Goal: Register for event/course

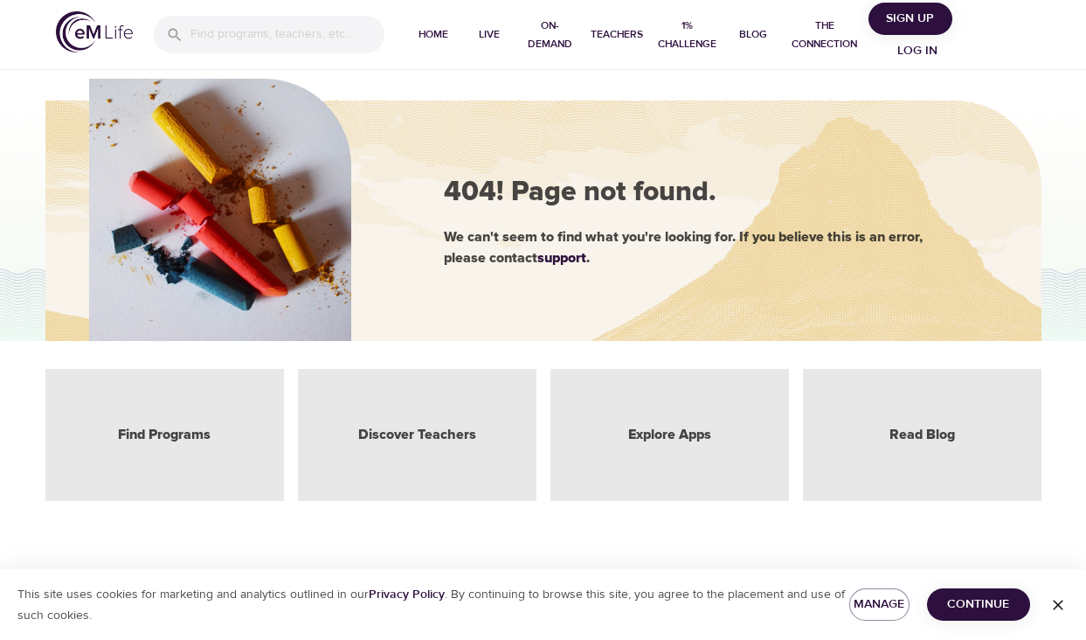
click at [919, 48] on span "Log in" at bounding box center [918, 51] width 70 height 22
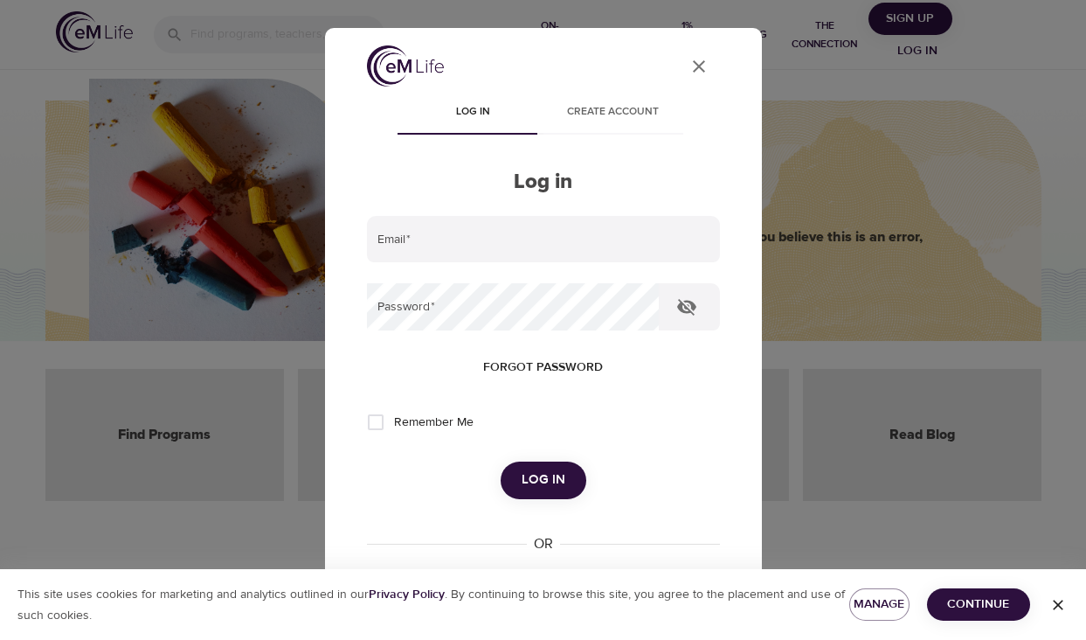
type input "[PERSON_NAME][EMAIL_ADDRESS][DOMAIN_NAME]"
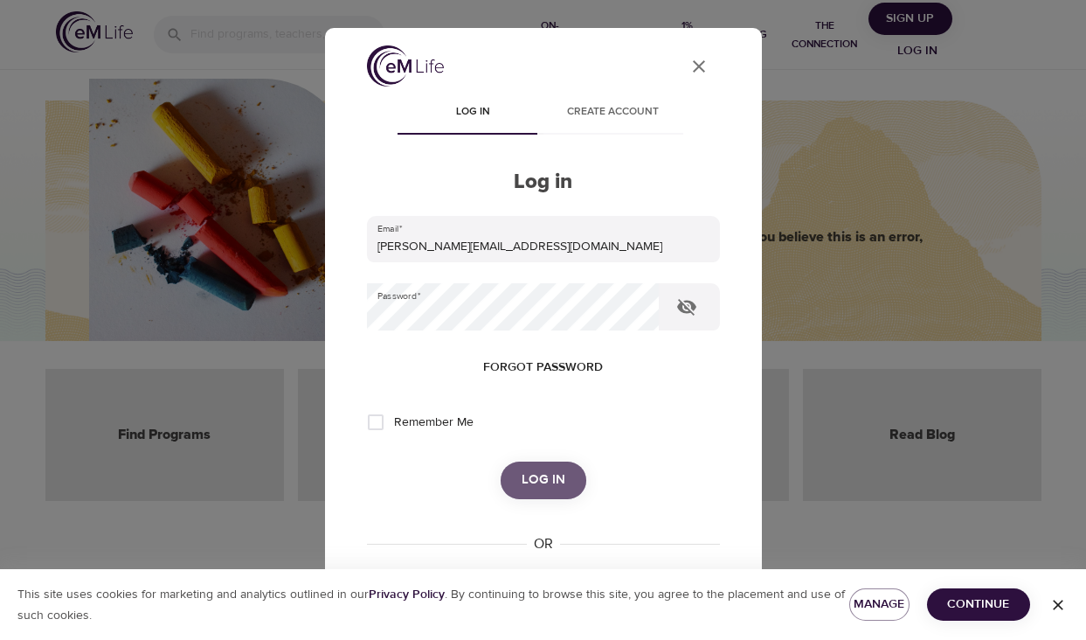
click at [552, 486] on span "Log in" at bounding box center [544, 479] width 44 height 23
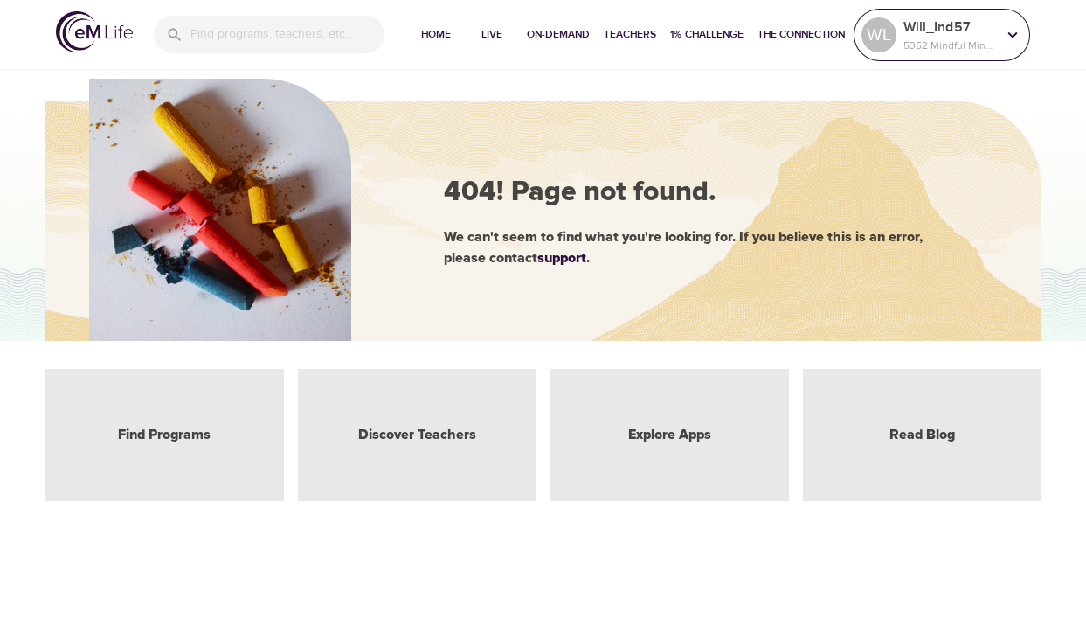
click at [943, 29] on p "Will_Ind57" at bounding box center [950, 27] width 93 height 21
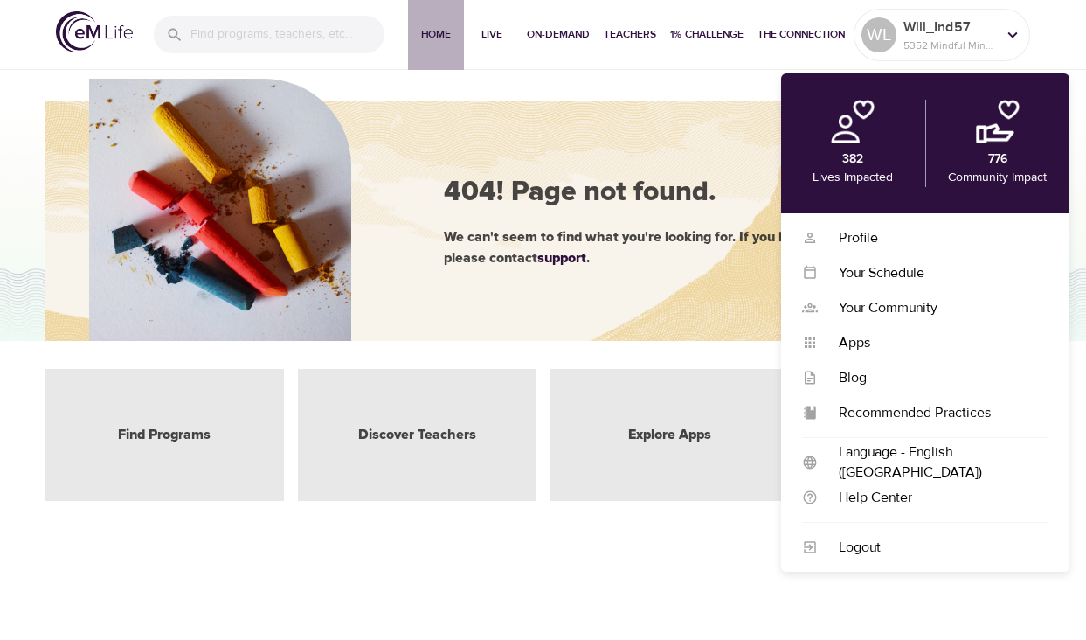
click at [442, 30] on span "Home" at bounding box center [436, 34] width 42 height 18
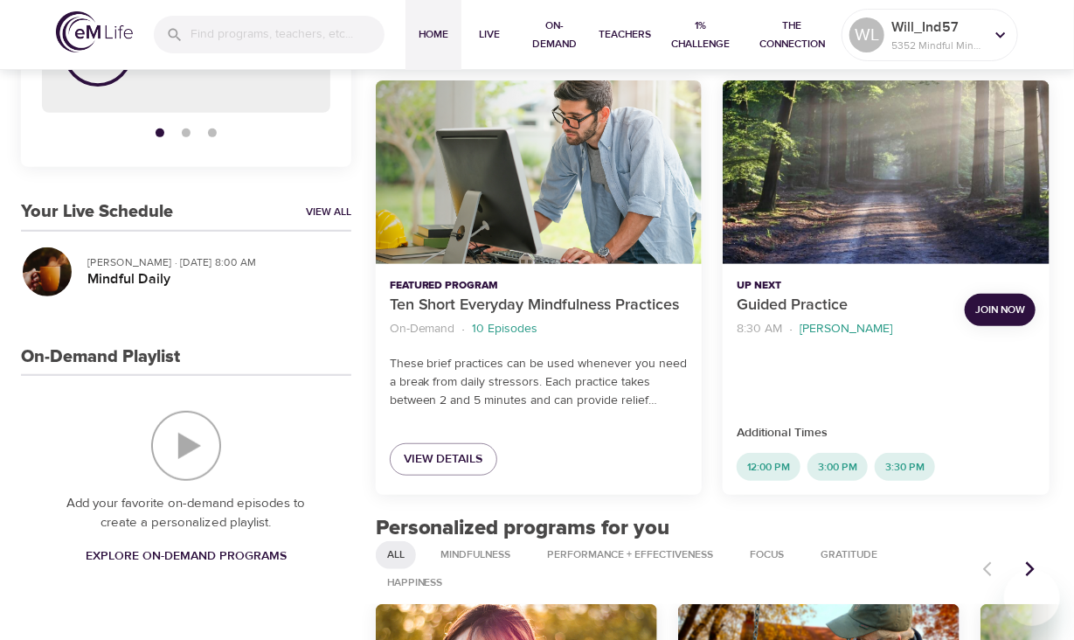
scroll to position [397, 0]
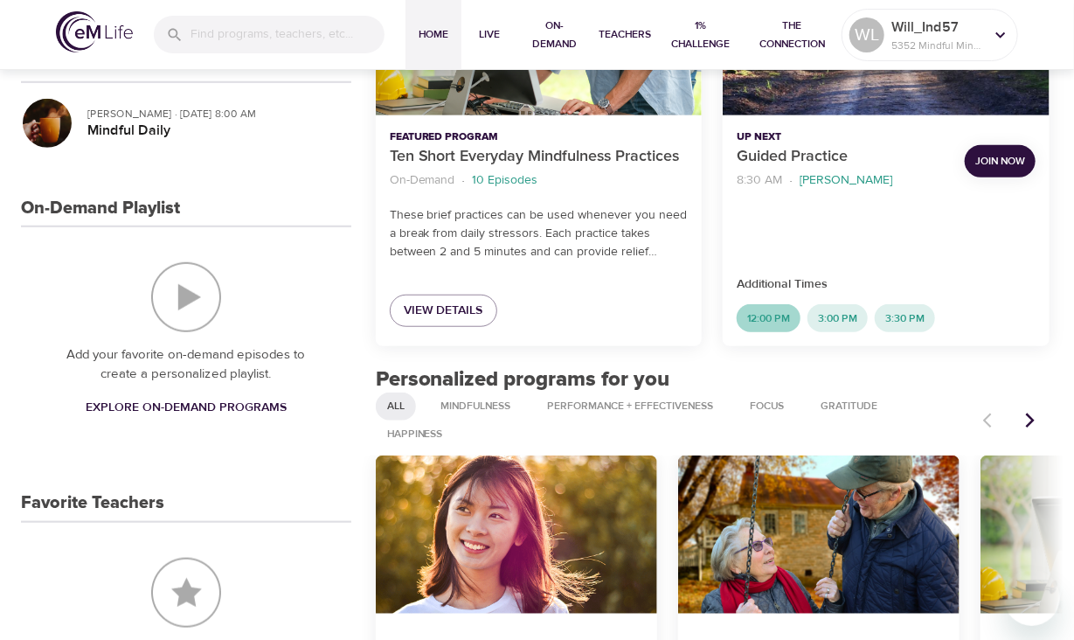
click at [763, 320] on span "12:00 PM" at bounding box center [769, 318] width 64 height 15
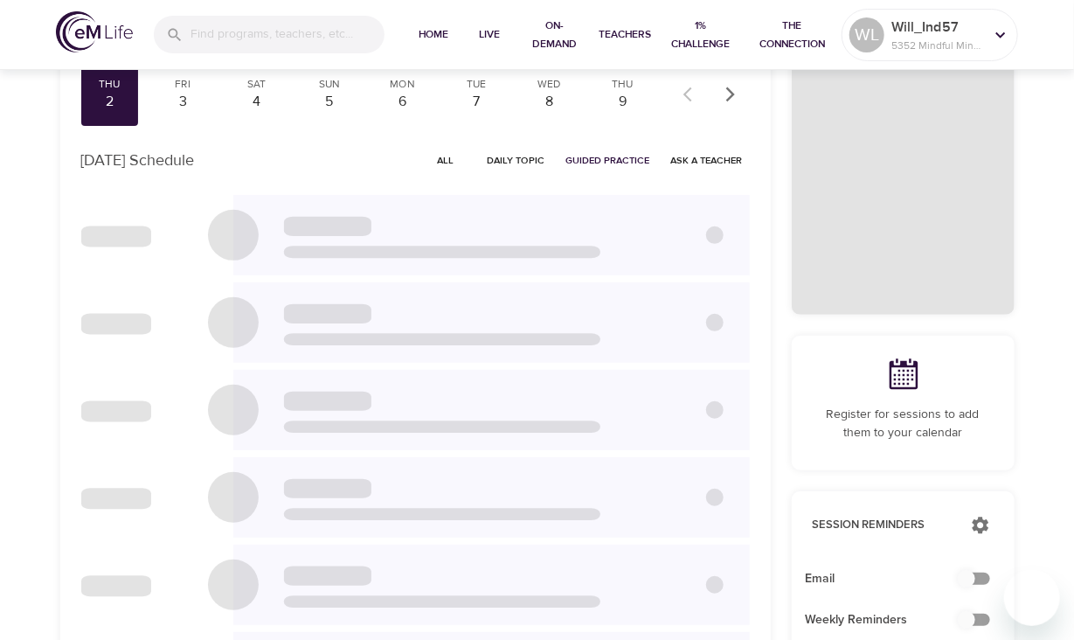
scroll to position [73, 0]
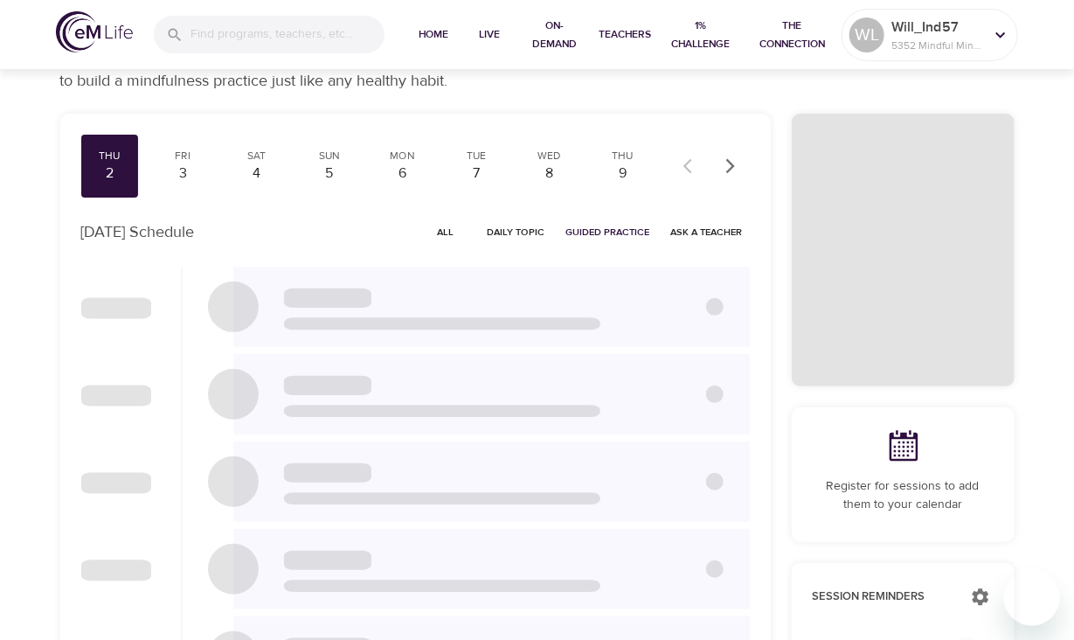
checkbox input "true"
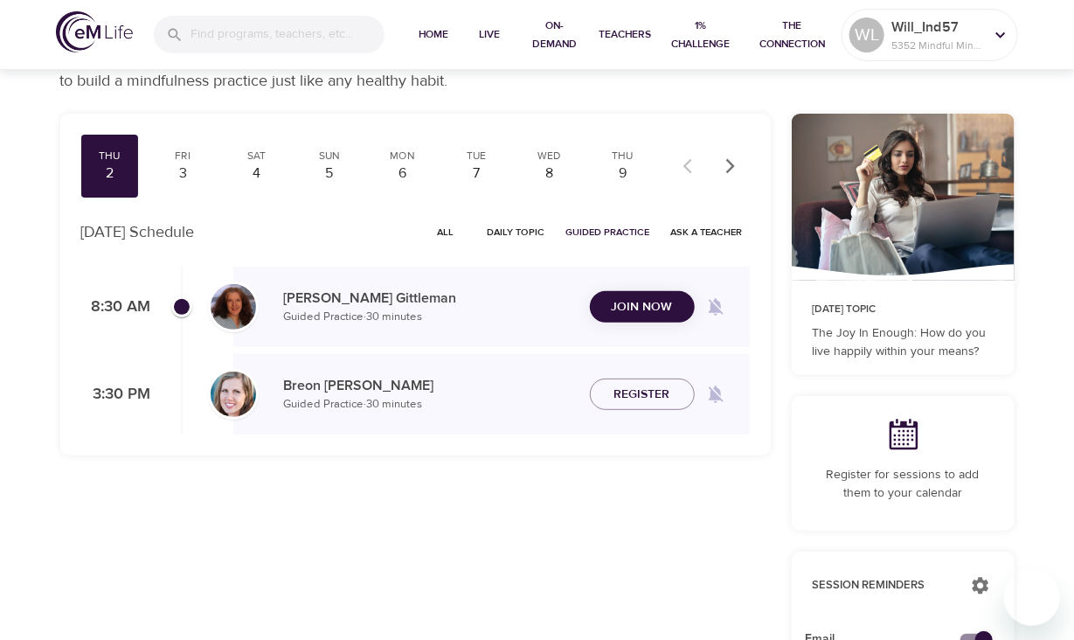
scroll to position [0, 0]
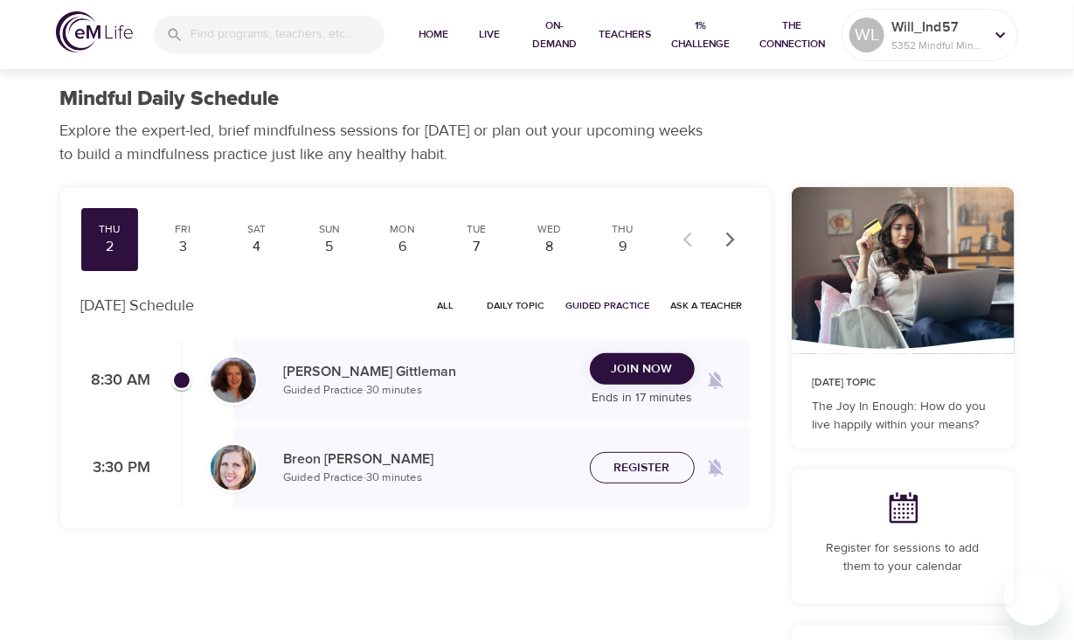
click at [668, 467] on span "Register" at bounding box center [642, 468] width 56 height 22
click at [668, 467] on div "Register" at bounding box center [642, 468] width 105 height 32
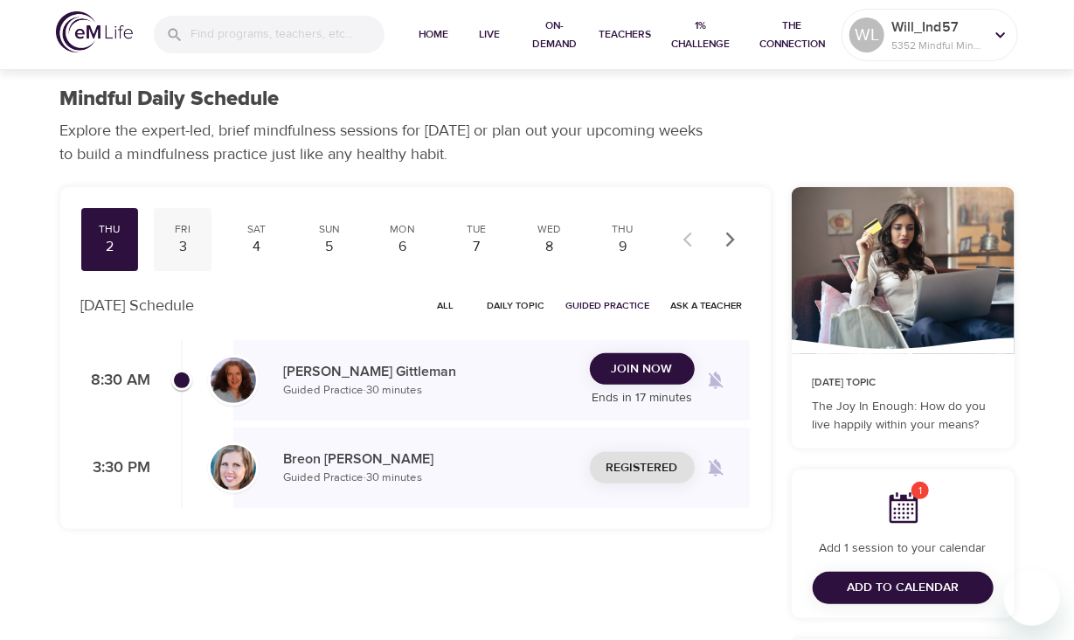
click at [184, 232] on div "Fri" at bounding box center [183, 229] width 44 height 15
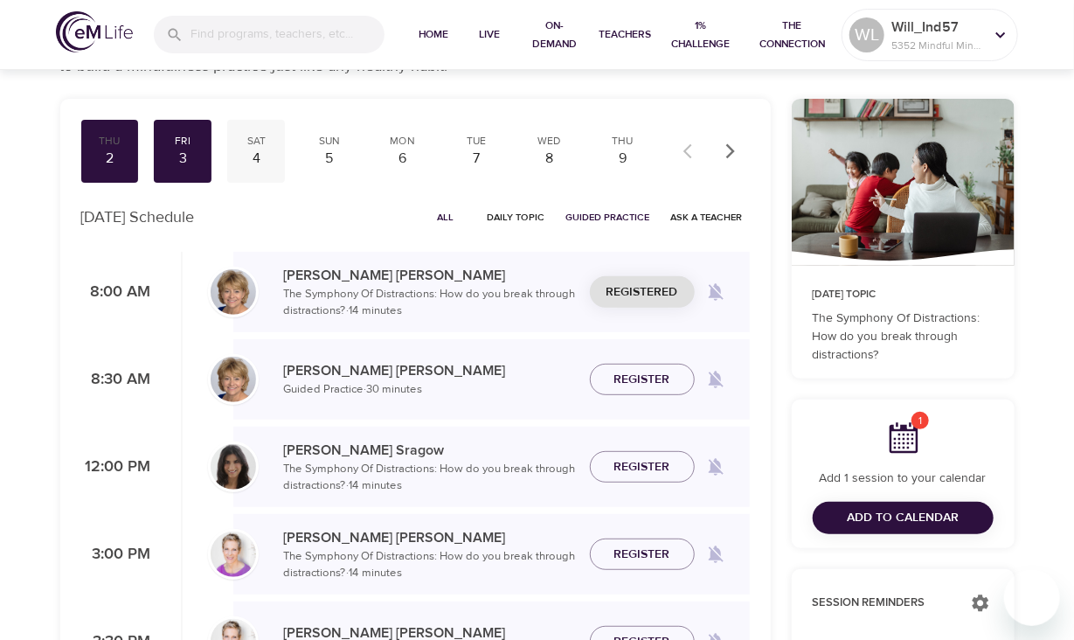
scroll to position [132, 0]
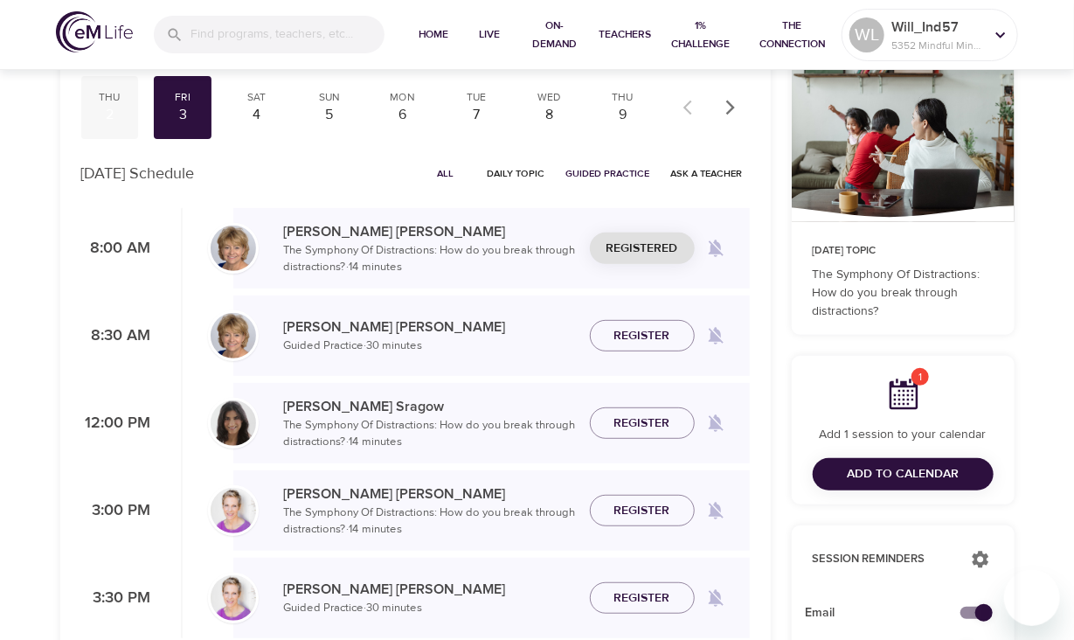
click at [103, 108] on div "2" at bounding box center [110, 115] width 44 height 20
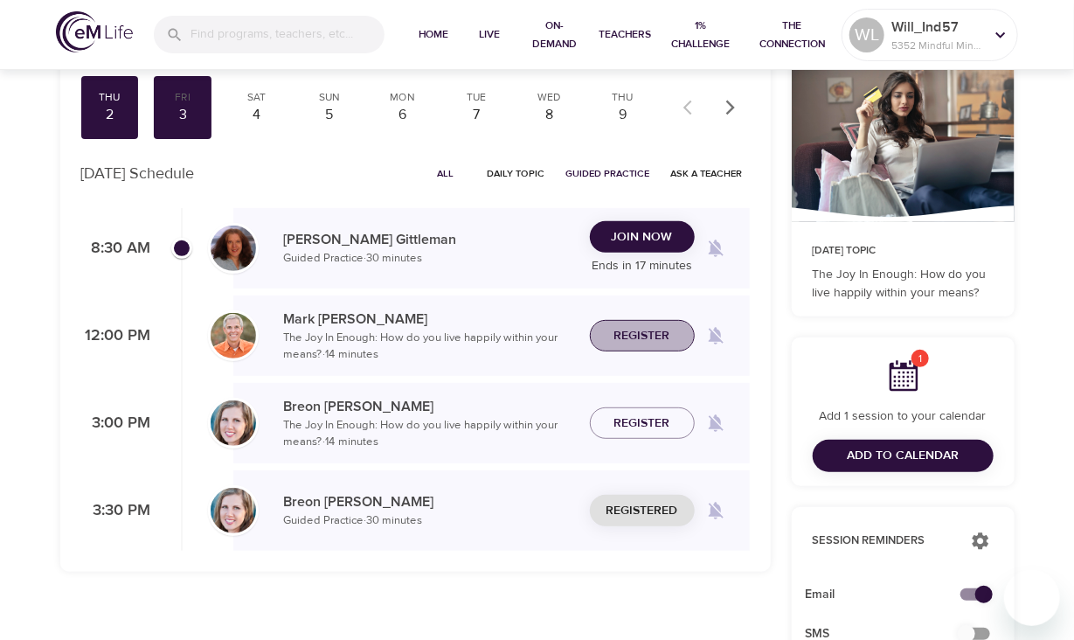
click at [650, 334] on span "Register" at bounding box center [642, 336] width 56 height 22
click at [661, 504] on span "Unregister" at bounding box center [642, 511] width 73 height 22
click at [403, 113] on div "6" at bounding box center [403, 115] width 44 height 20
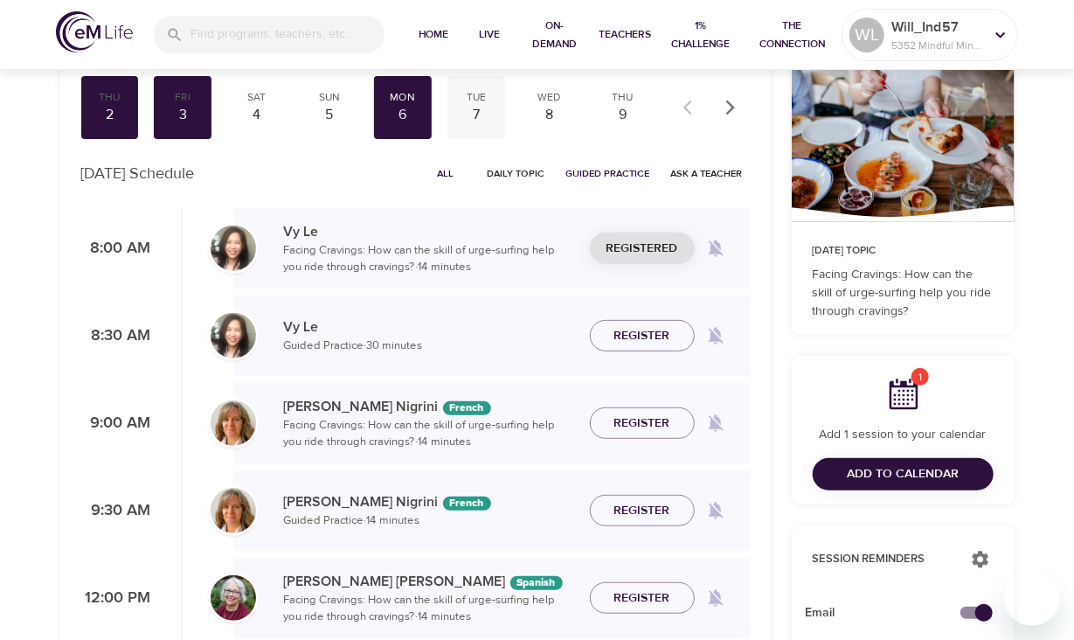
click at [482, 112] on div "7" at bounding box center [476, 115] width 44 height 20
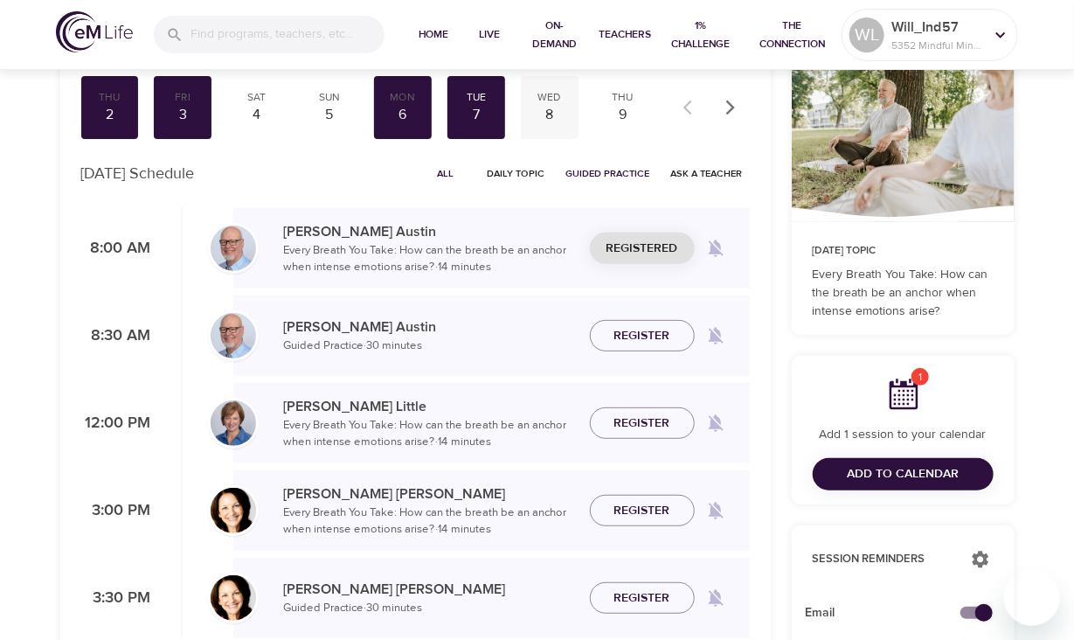
click at [551, 114] on div "8" at bounding box center [550, 115] width 44 height 20
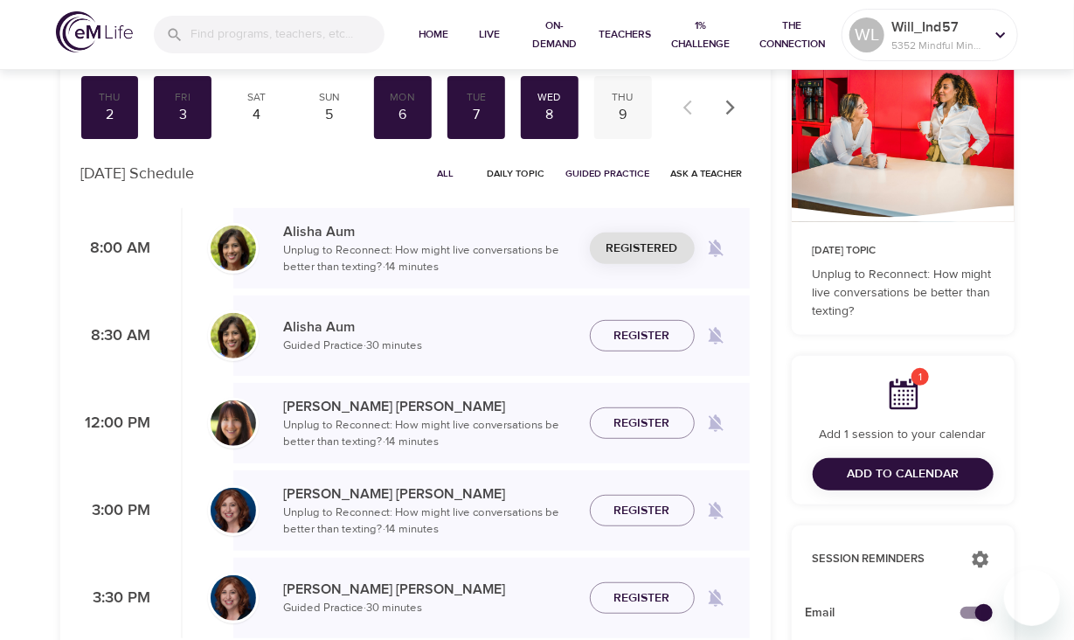
click at [625, 113] on div "9" at bounding box center [623, 115] width 44 height 20
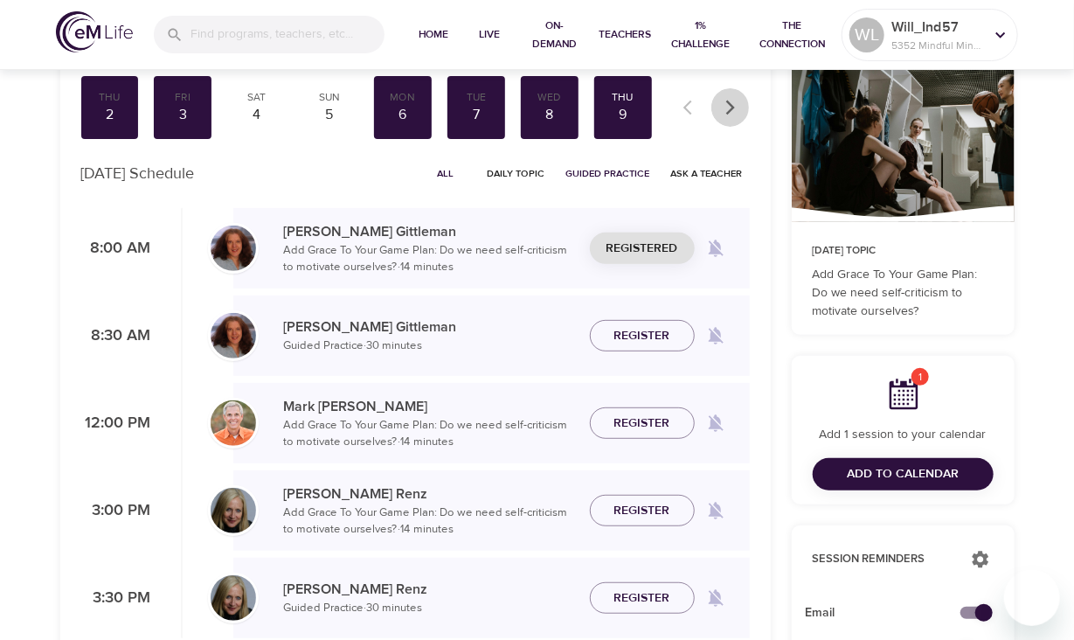
click at [731, 110] on icon "button" at bounding box center [729, 107] width 9 height 15
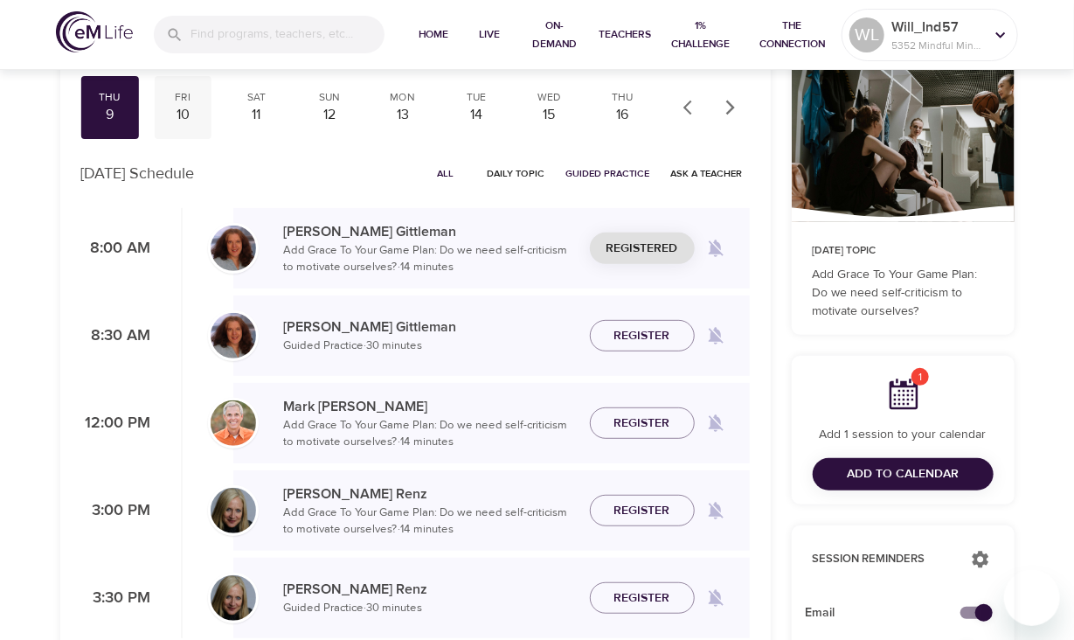
click at [183, 115] on div "10" at bounding box center [183, 115] width 44 height 20
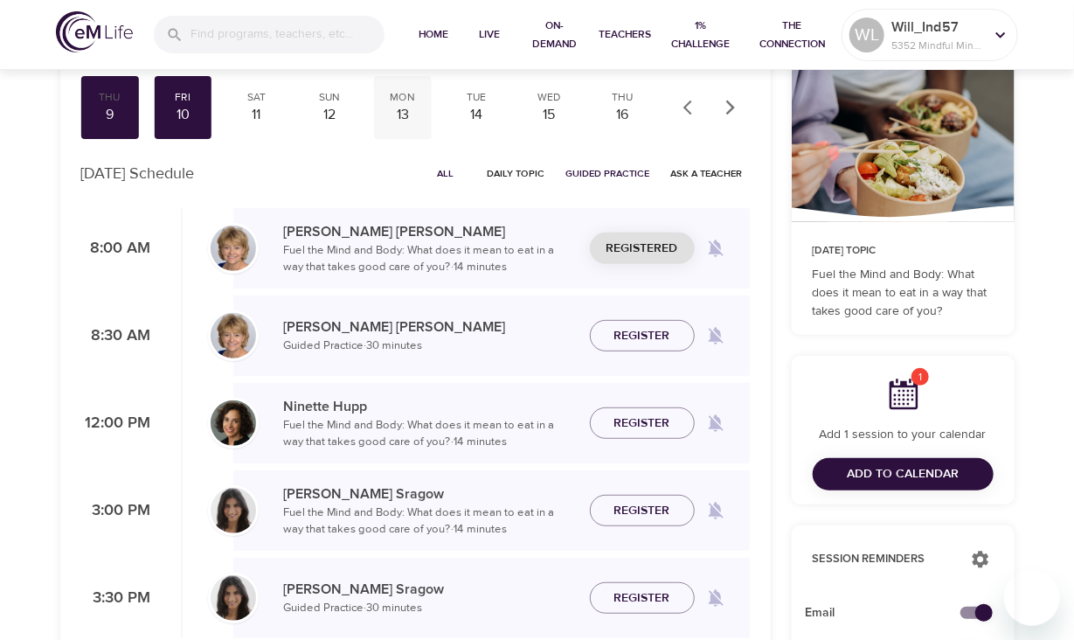
click at [403, 115] on div "13" at bounding box center [403, 115] width 44 height 20
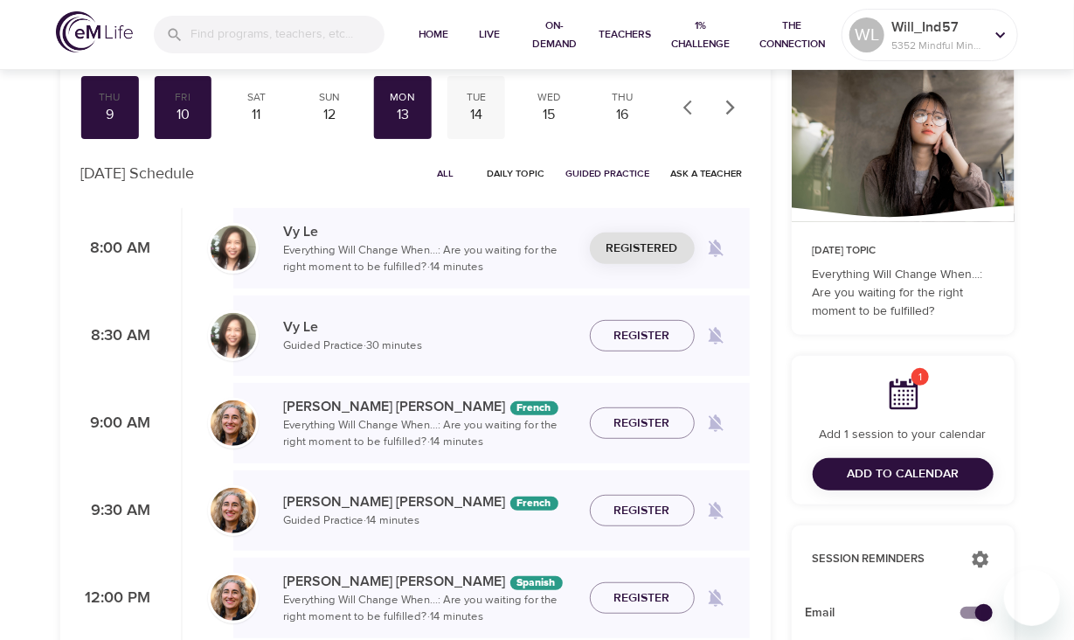
click at [479, 117] on div "14" at bounding box center [476, 115] width 44 height 20
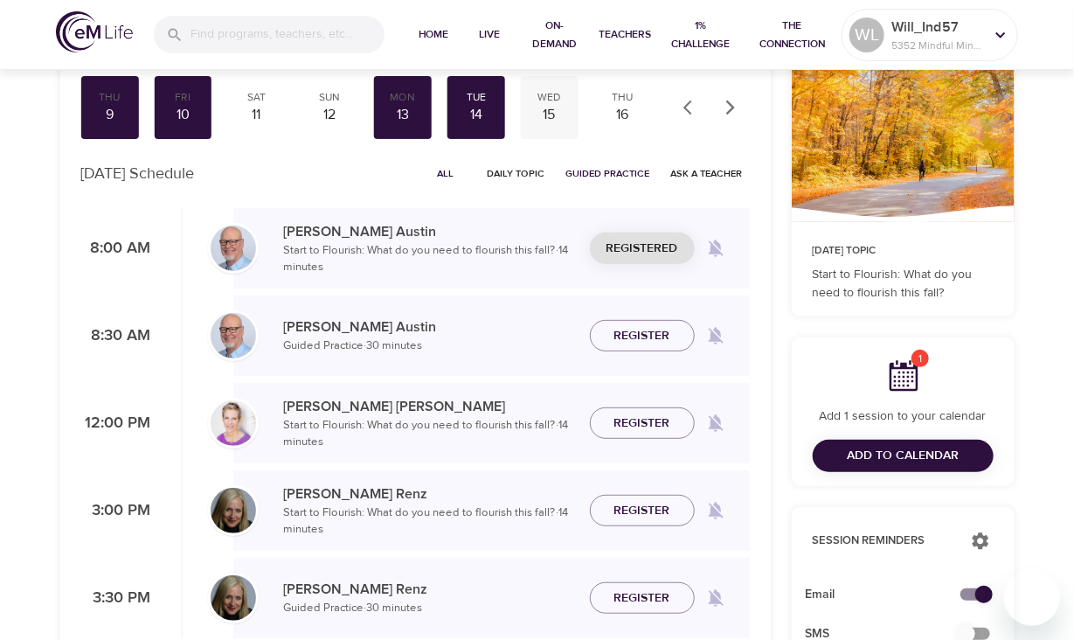
click at [549, 114] on div "15" at bounding box center [550, 115] width 44 height 20
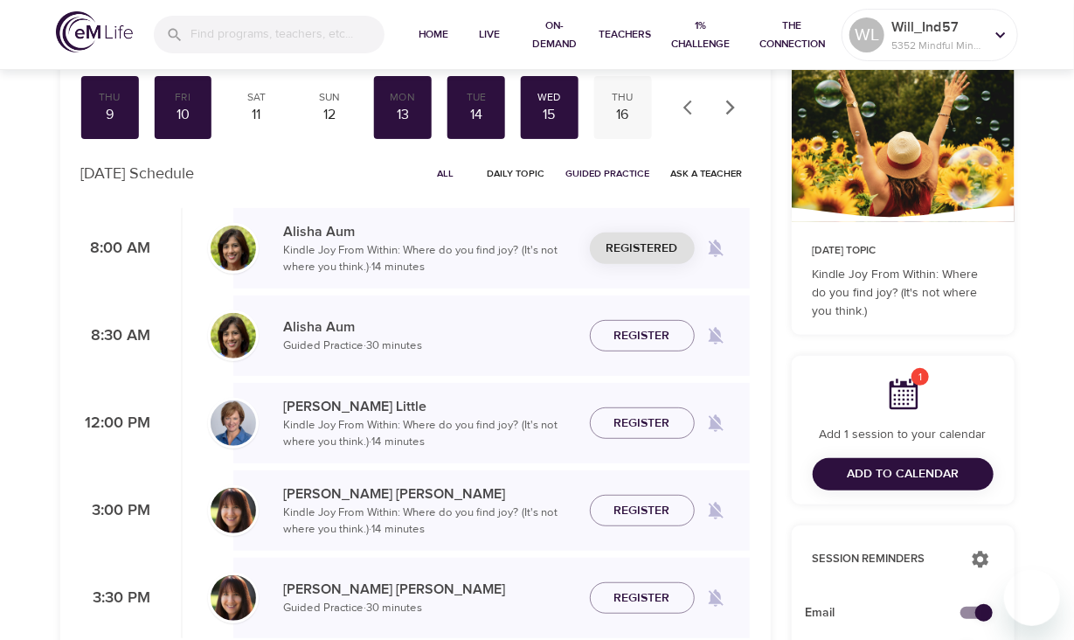
click at [622, 115] on div "16" at bounding box center [623, 115] width 44 height 20
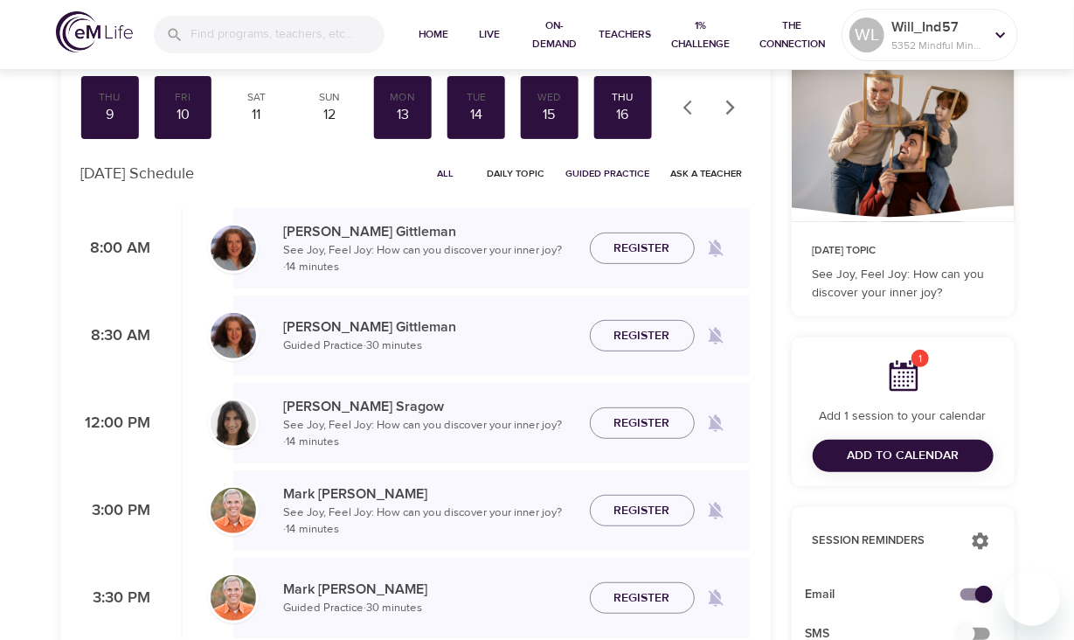
click at [735, 108] on icon "button" at bounding box center [730, 107] width 17 height 17
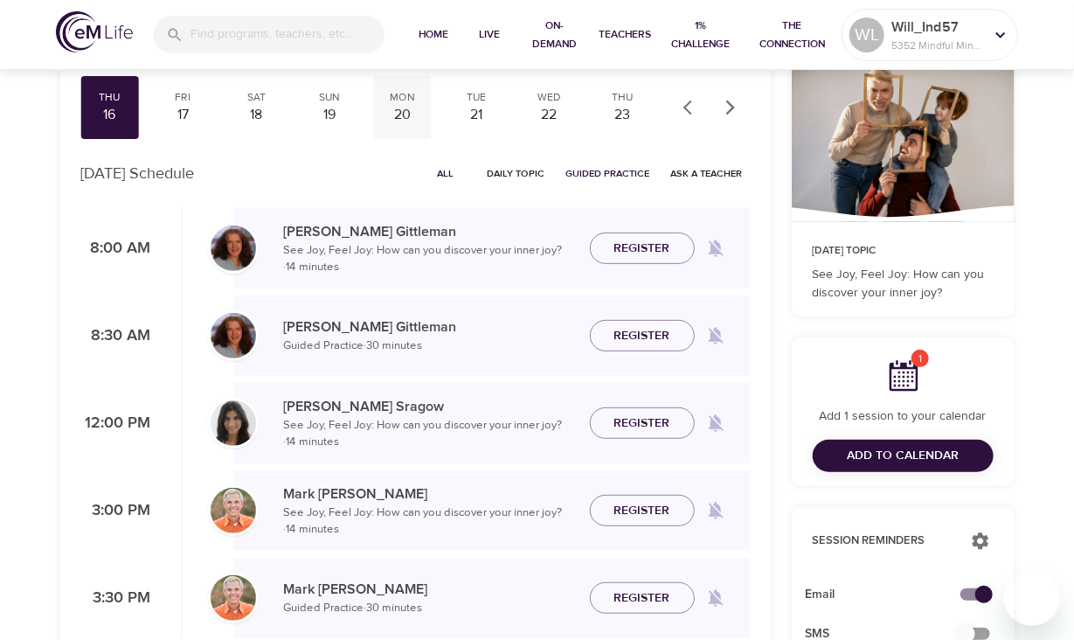
click at [412, 120] on div "20" at bounding box center [403, 115] width 44 height 20
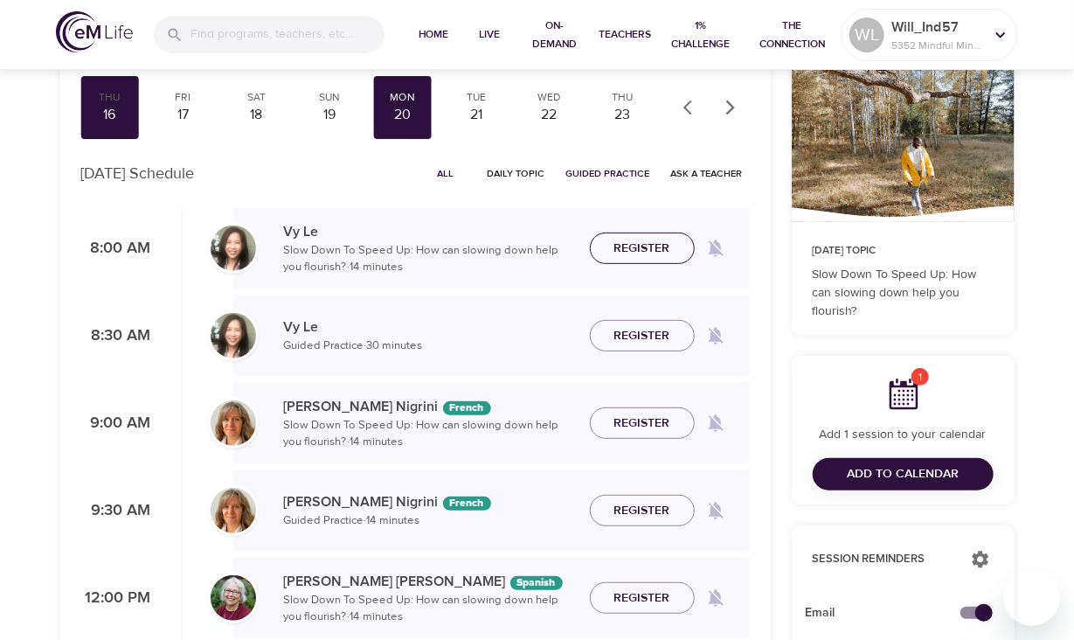
click at [672, 249] on span "Register" at bounding box center [642, 249] width 77 height 22
click at [475, 113] on div "21" at bounding box center [476, 115] width 44 height 20
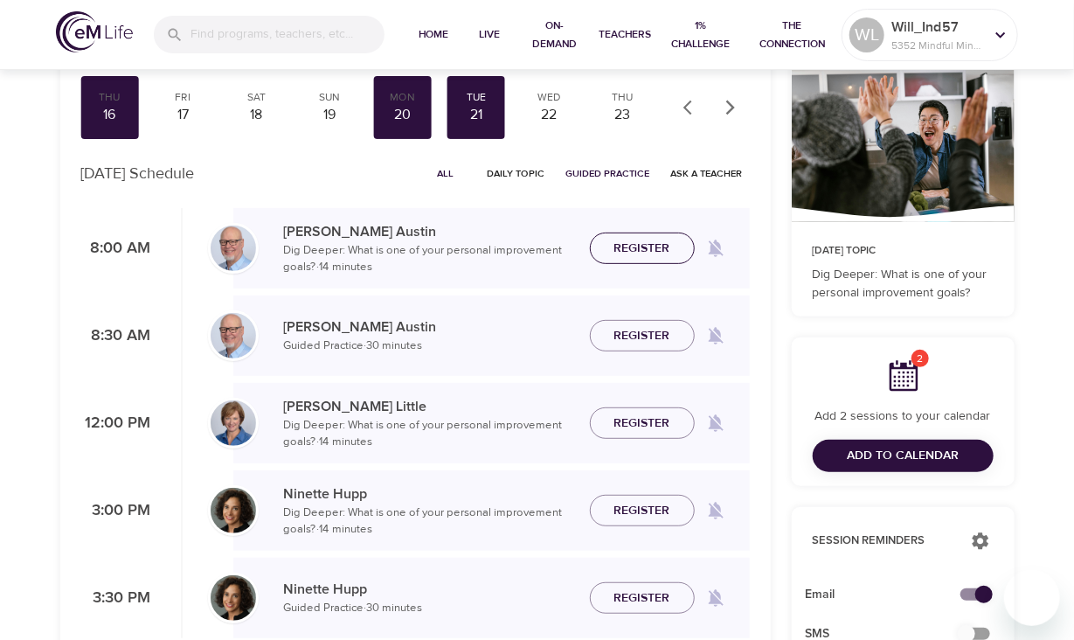
click at [635, 246] on span "Register" at bounding box center [642, 249] width 56 height 22
click at [547, 111] on div "22" at bounding box center [550, 115] width 44 height 20
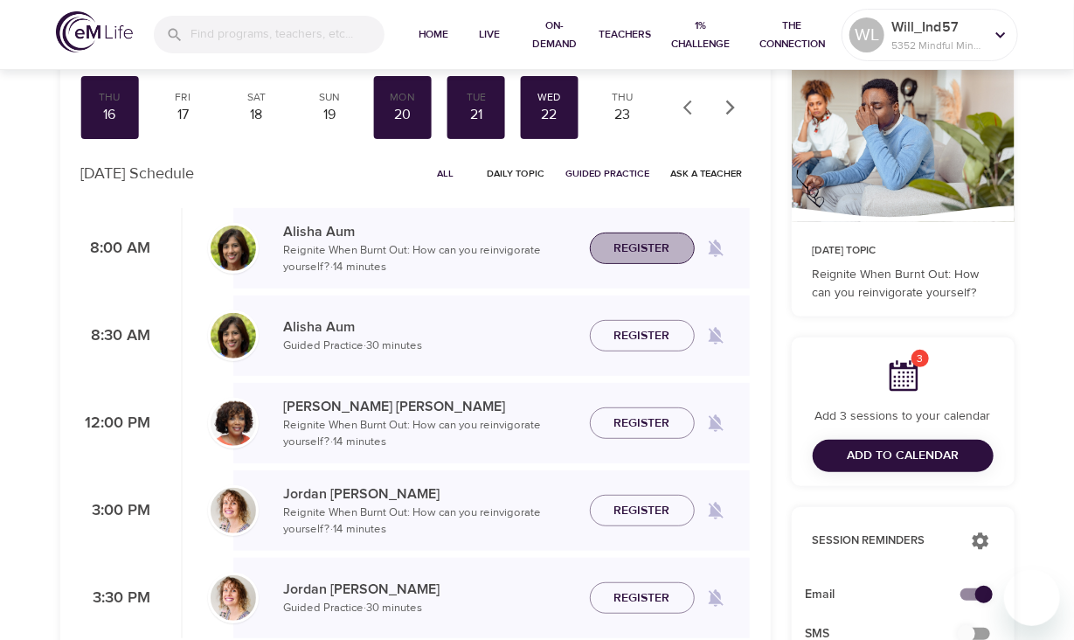
click at [635, 247] on span "Register" at bounding box center [642, 249] width 56 height 22
click at [622, 108] on div "23" at bounding box center [623, 115] width 44 height 20
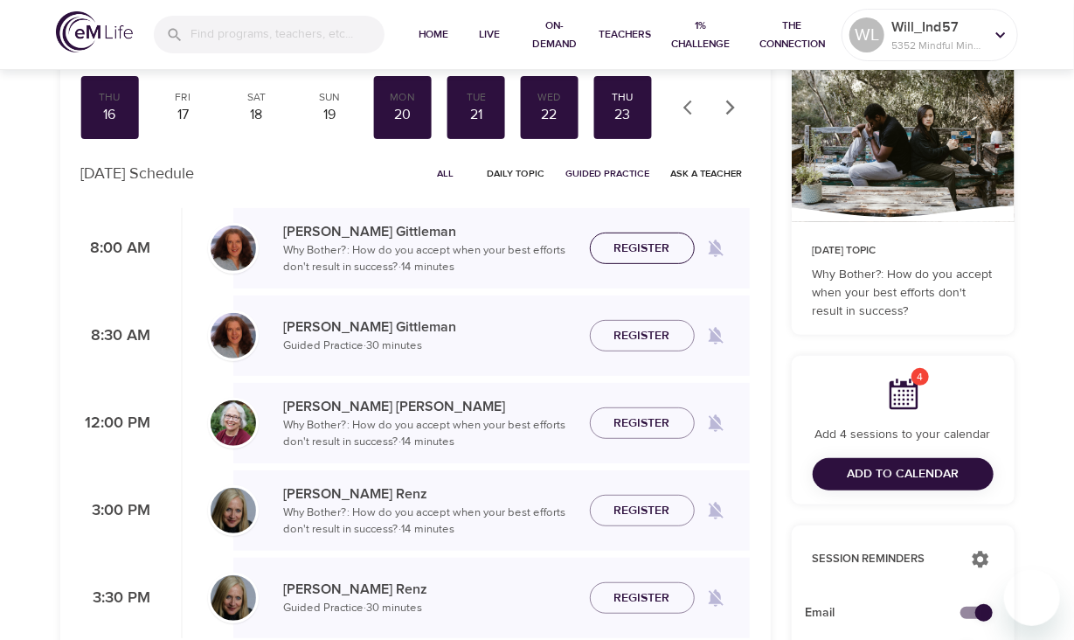
click at [650, 248] on span "Register" at bounding box center [642, 249] width 56 height 22
click at [728, 105] on icon "button" at bounding box center [730, 107] width 17 height 17
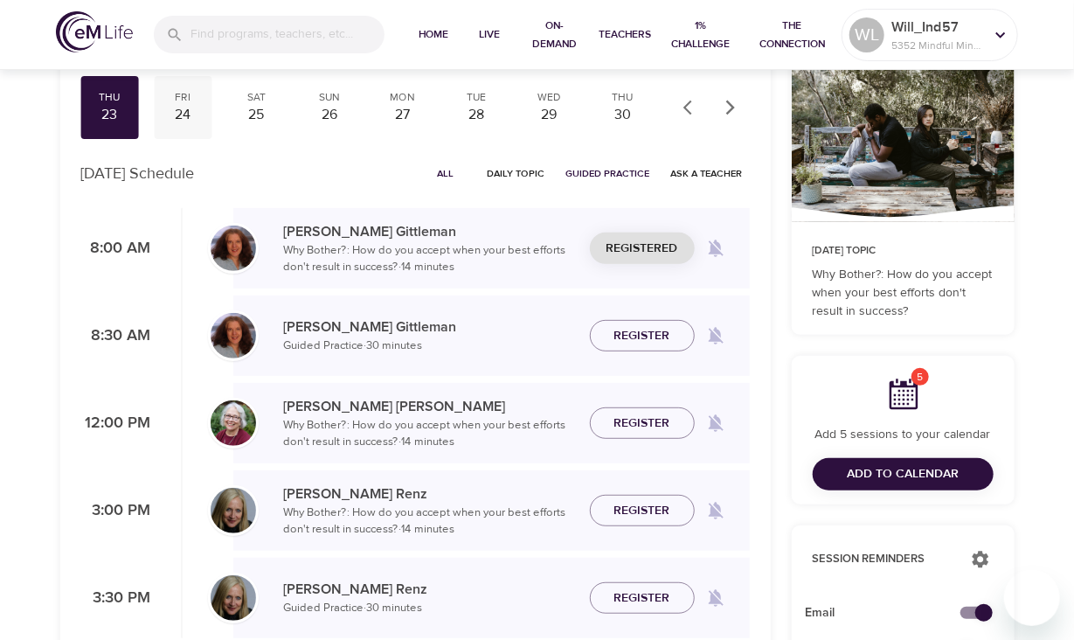
click at [183, 112] on div "24" at bounding box center [183, 115] width 44 height 20
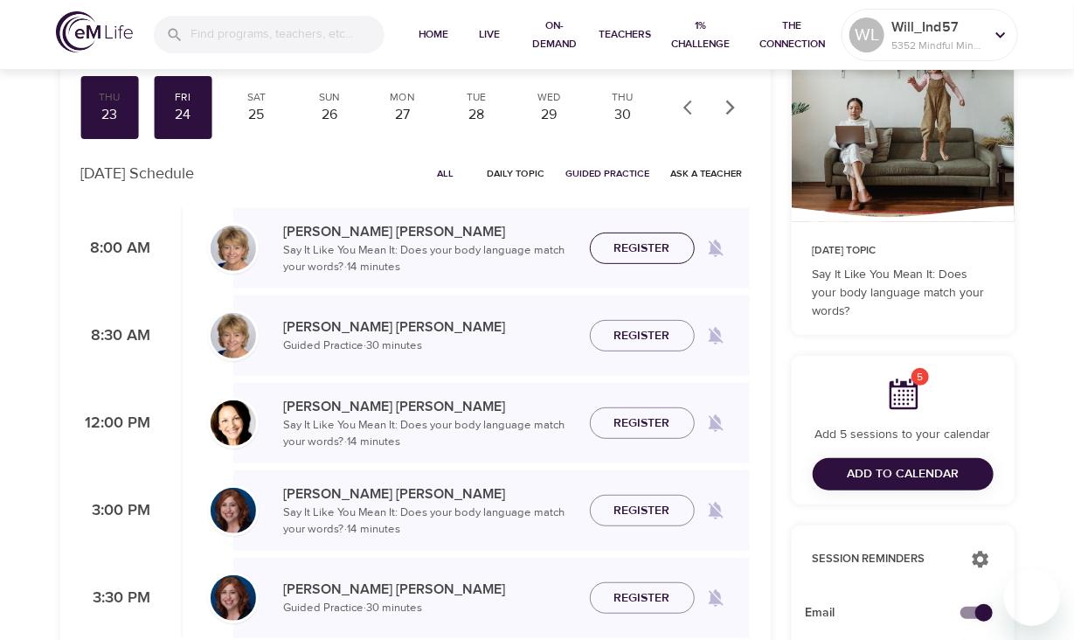
click at [656, 251] on span "Register" at bounding box center [642, 249] width 56 height 22
